Goal: Task Accomplishment & Management: Use online tool/utility

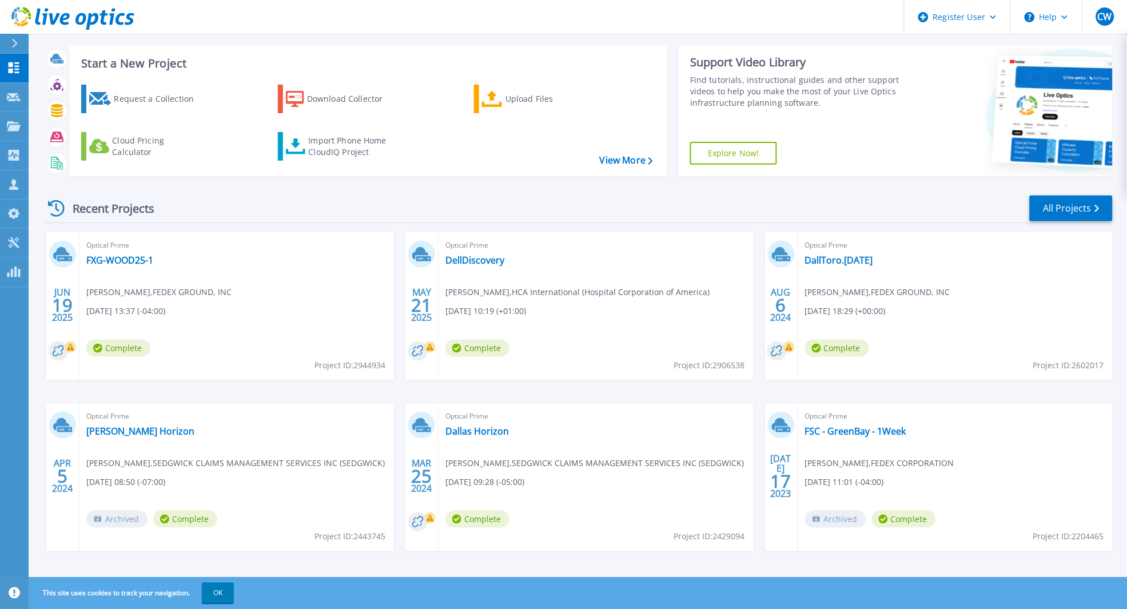
scroll to position [24, 0]
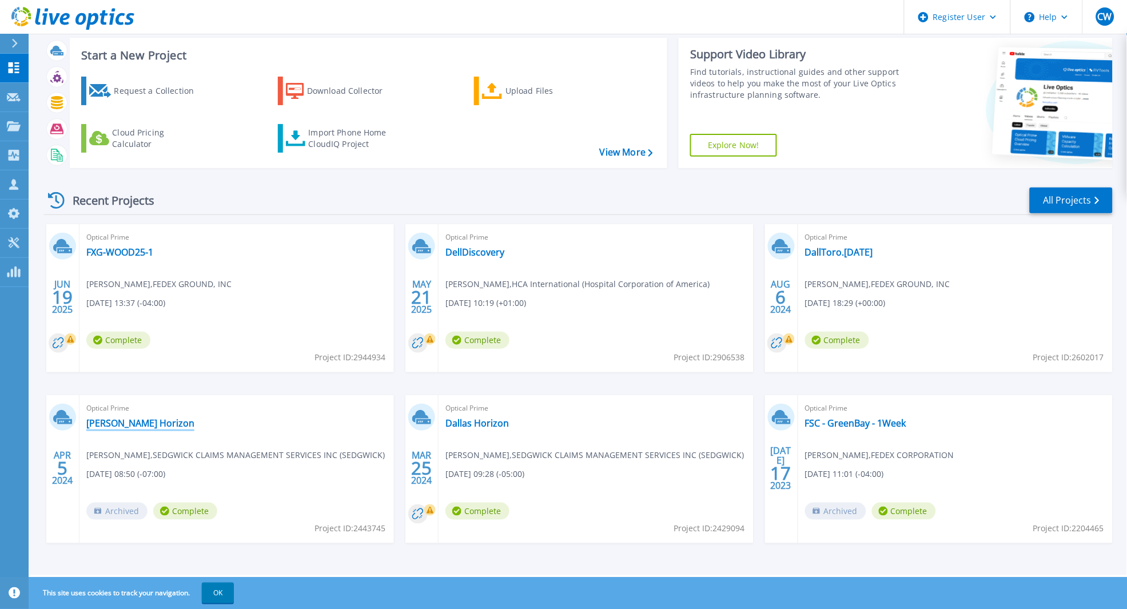
click at [114, 422] on link "[PERSON_NAME] Horizon" at bounding box center [140, 422] width 108 height 11
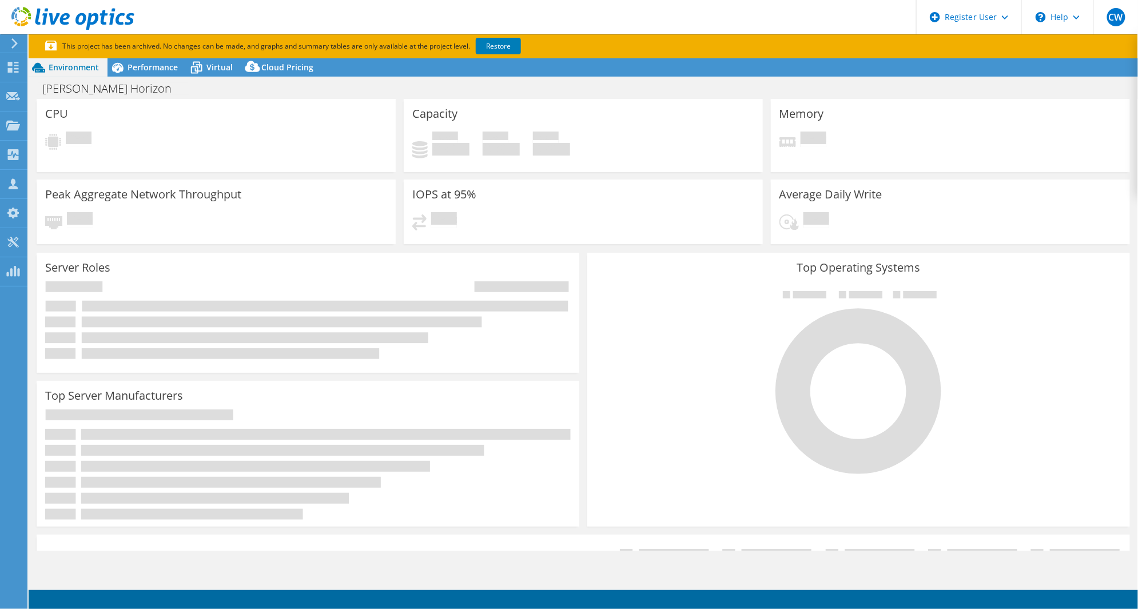
select select "USD"
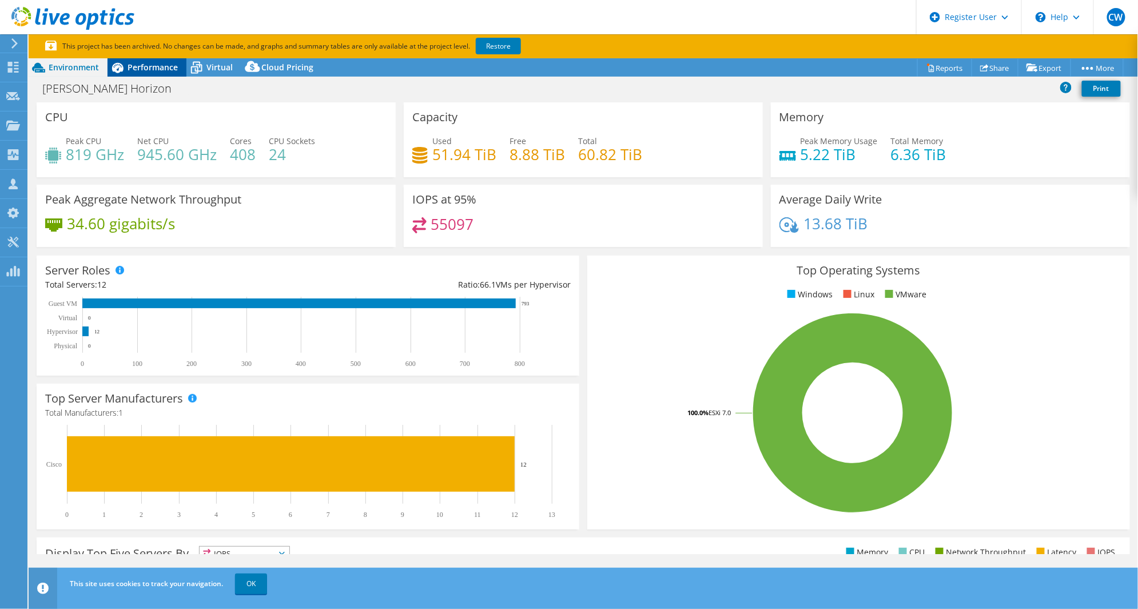
click at [148, 71] on span "Performance" at bounding box center [152, 67] width 50 height 11
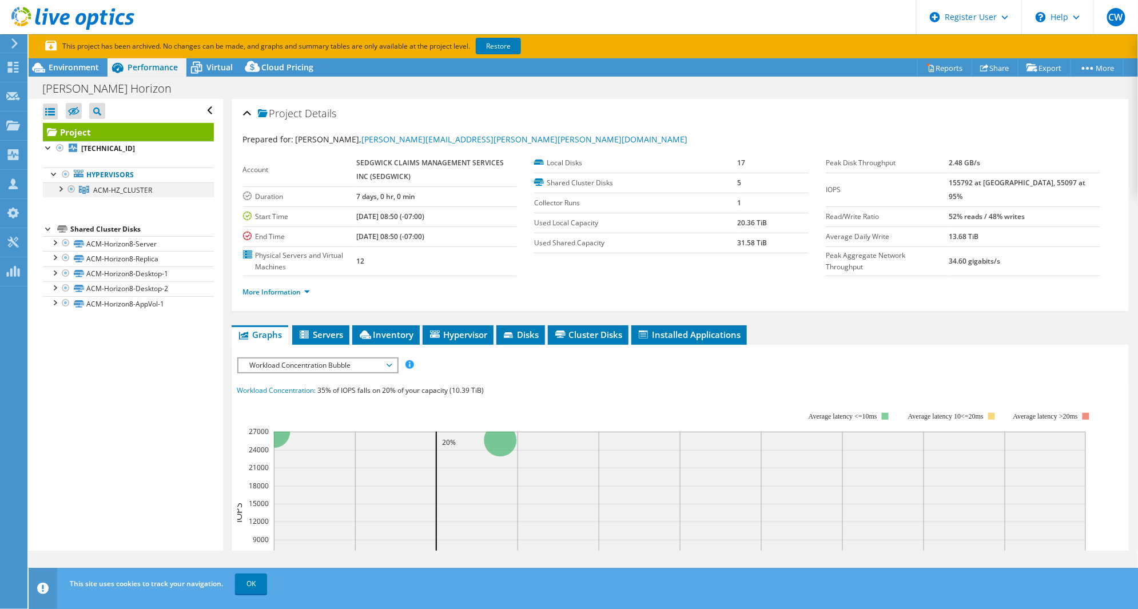
click at [61, 188] on div at bounding box center [59, 187] width 11 height 11
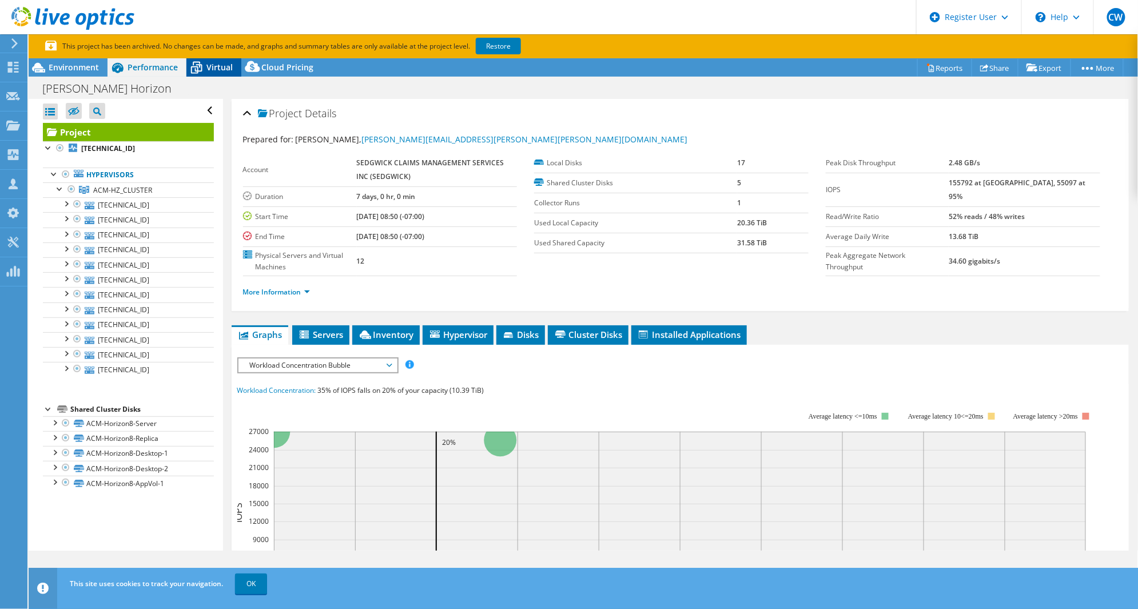
click at [213, 66] on span "Virtual" at bounding box center [219, 67] width 26 height 11
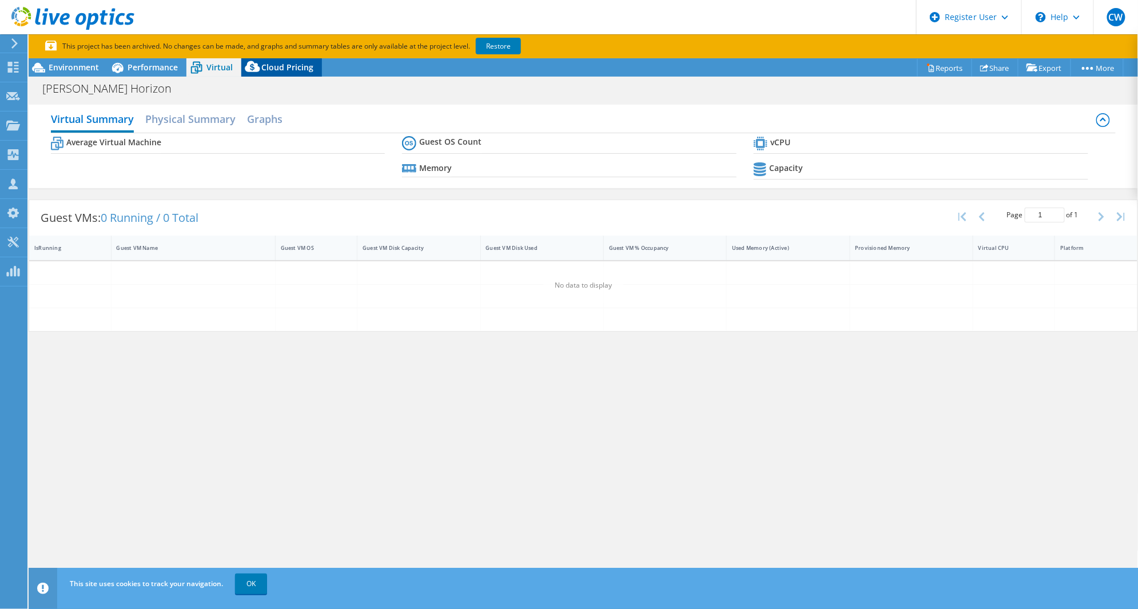
click at [272, 65] on span "Cloud Pricing" at bounding box center [287, 67] width 52 height 11
